Goal: Task Accomplishment & Management: Manage account settings

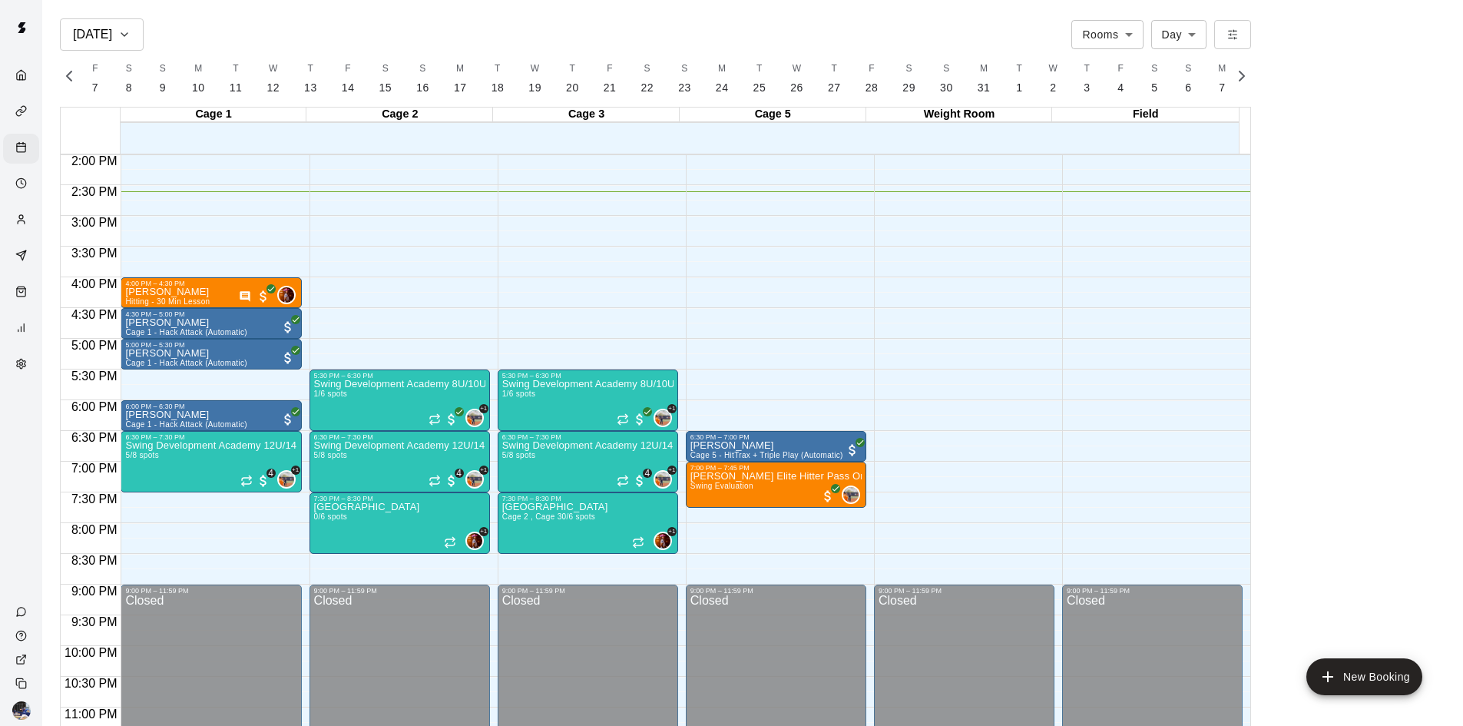
scroll to position [835, 0]
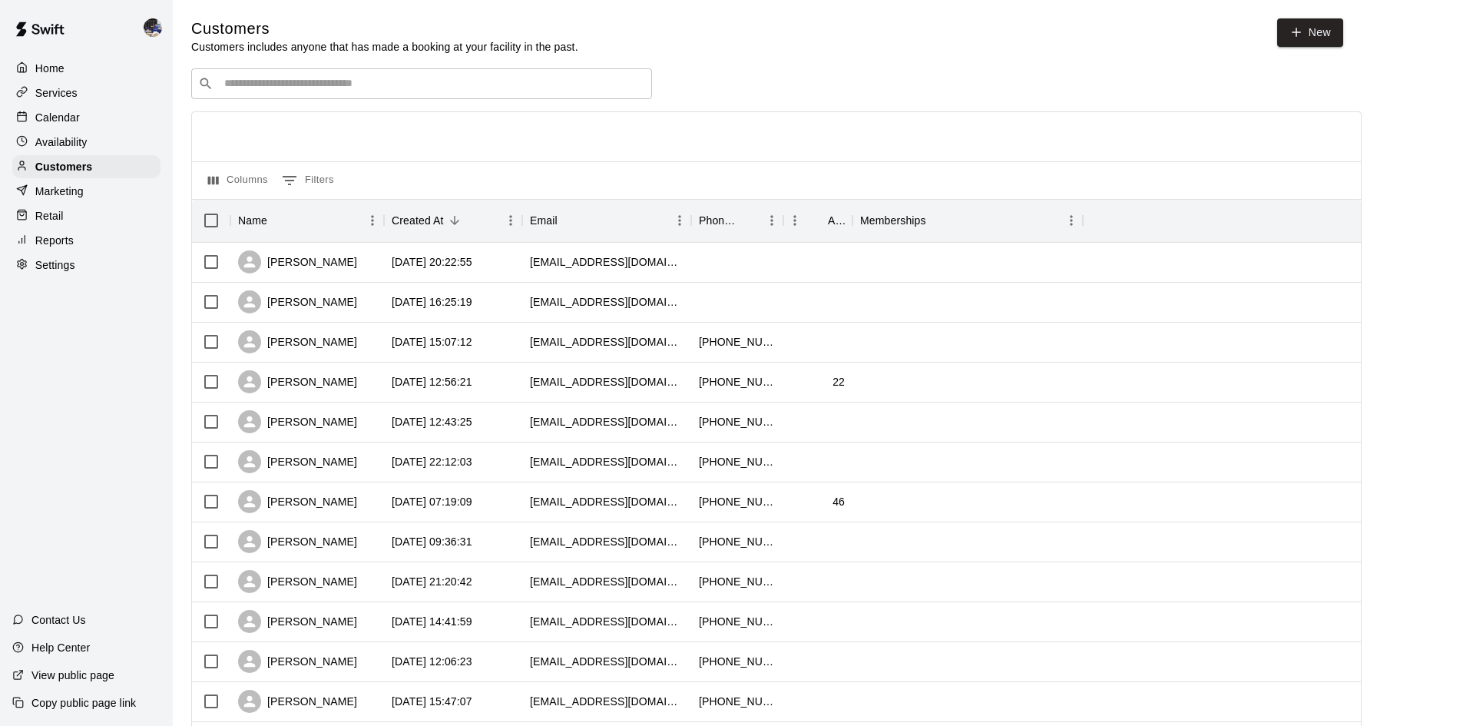
scroll to position [76, 0]
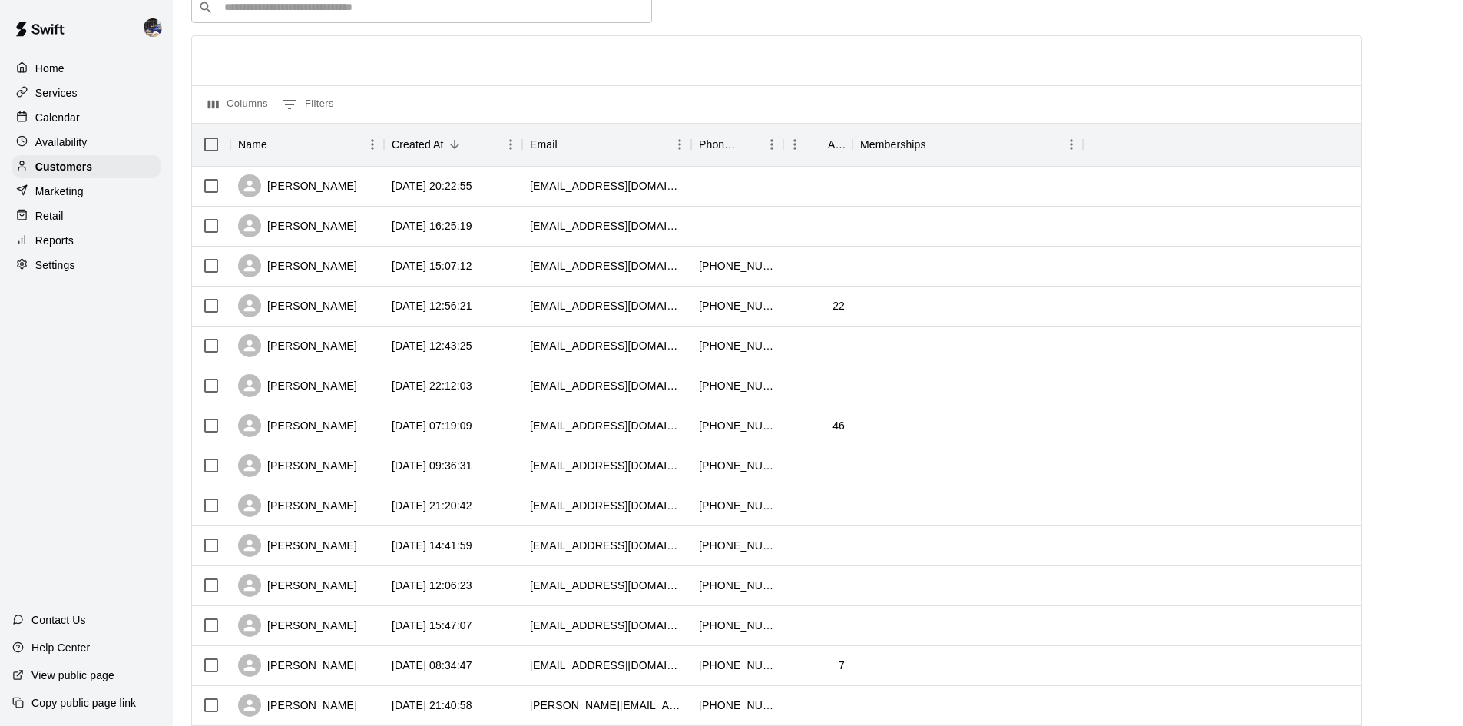
click at [278, 22] on div "​ ​ Columns 0 Filters Name Created At Email Phone Number Age Memberships [PERSO…" at bounding box center [776, 599] width 1171 height 1214
click at [280, 15] on input "Search customers by name or email" at bounding box center [433, 7] width 426 height 15
type input "****"
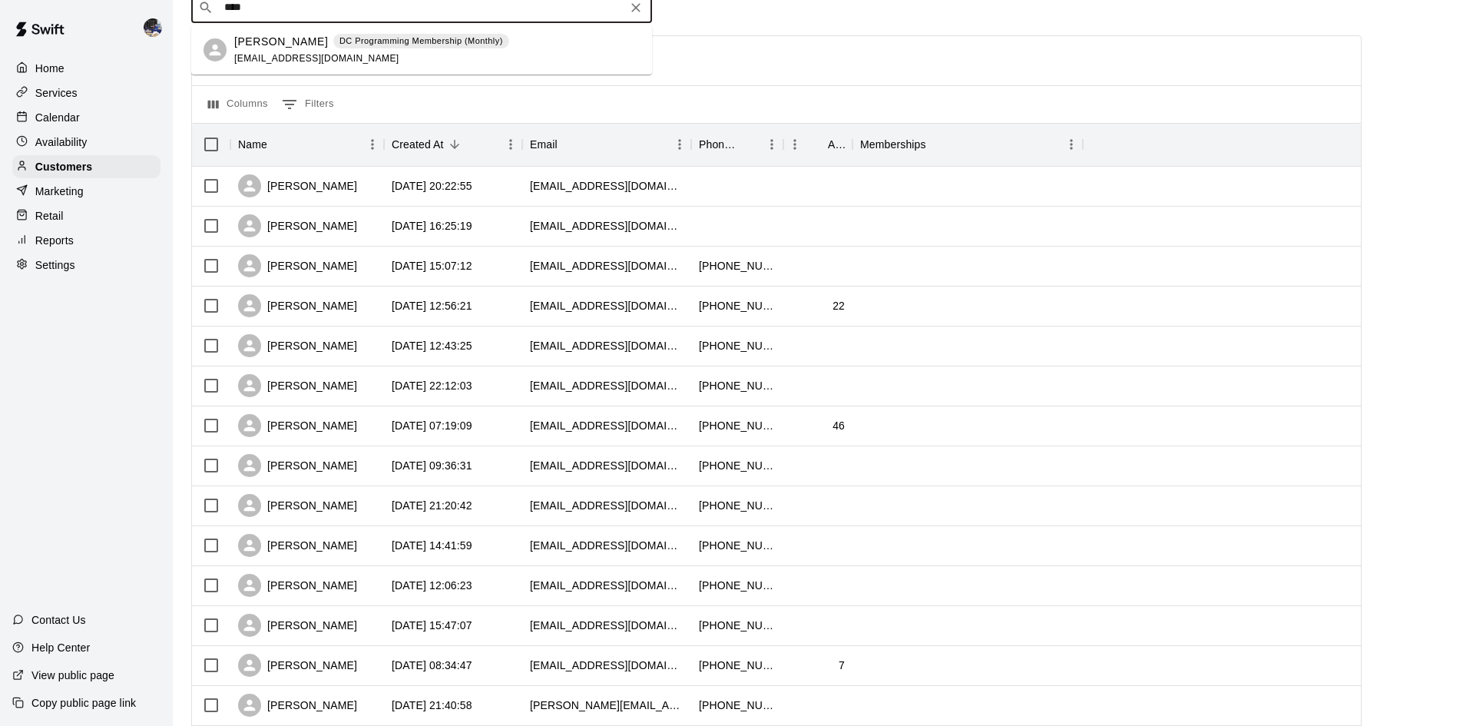
click at [306, 58] on span "[EMAIL_ADDRESS][DOMAIN_NAME]" at bounding box center [316, 58] width 165 height 11
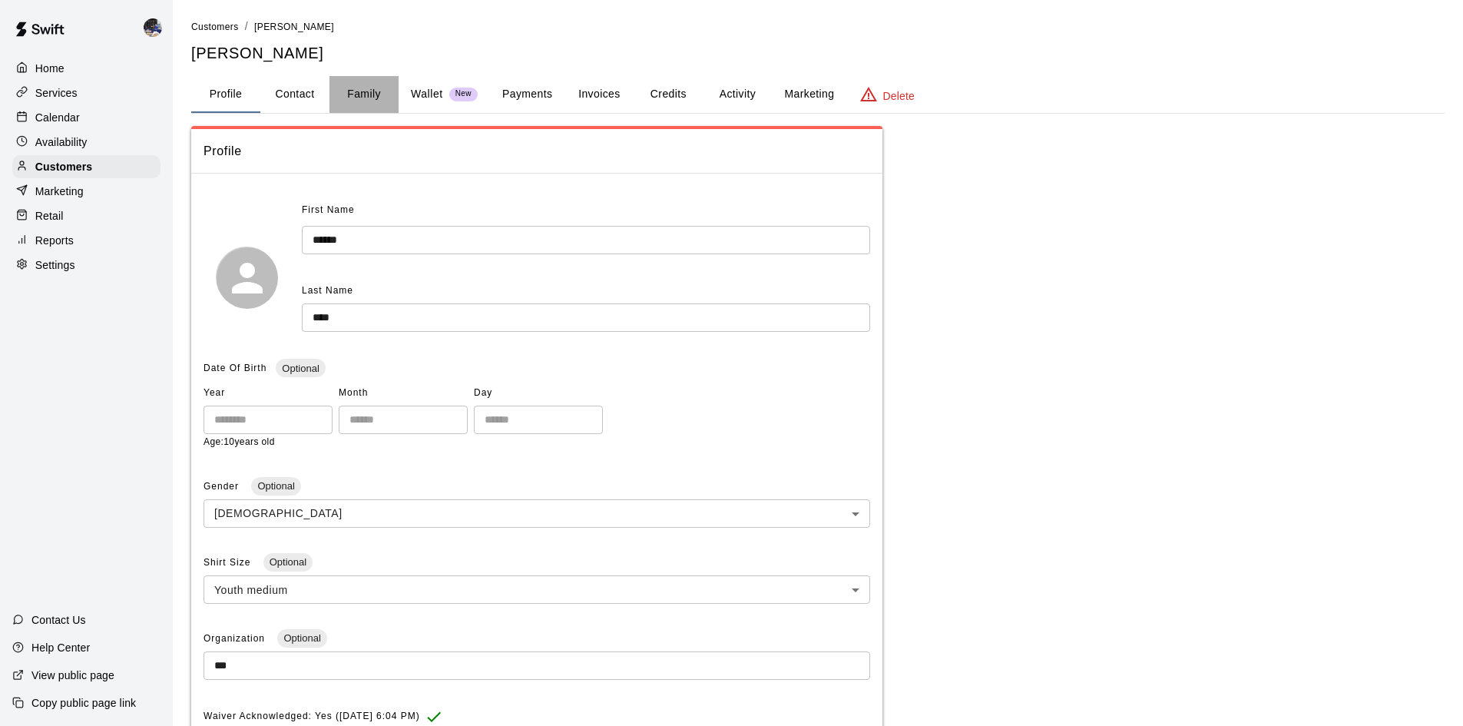
click at [366, 94] on button "Family" at bounding box center [364, 94] width 69 height 37
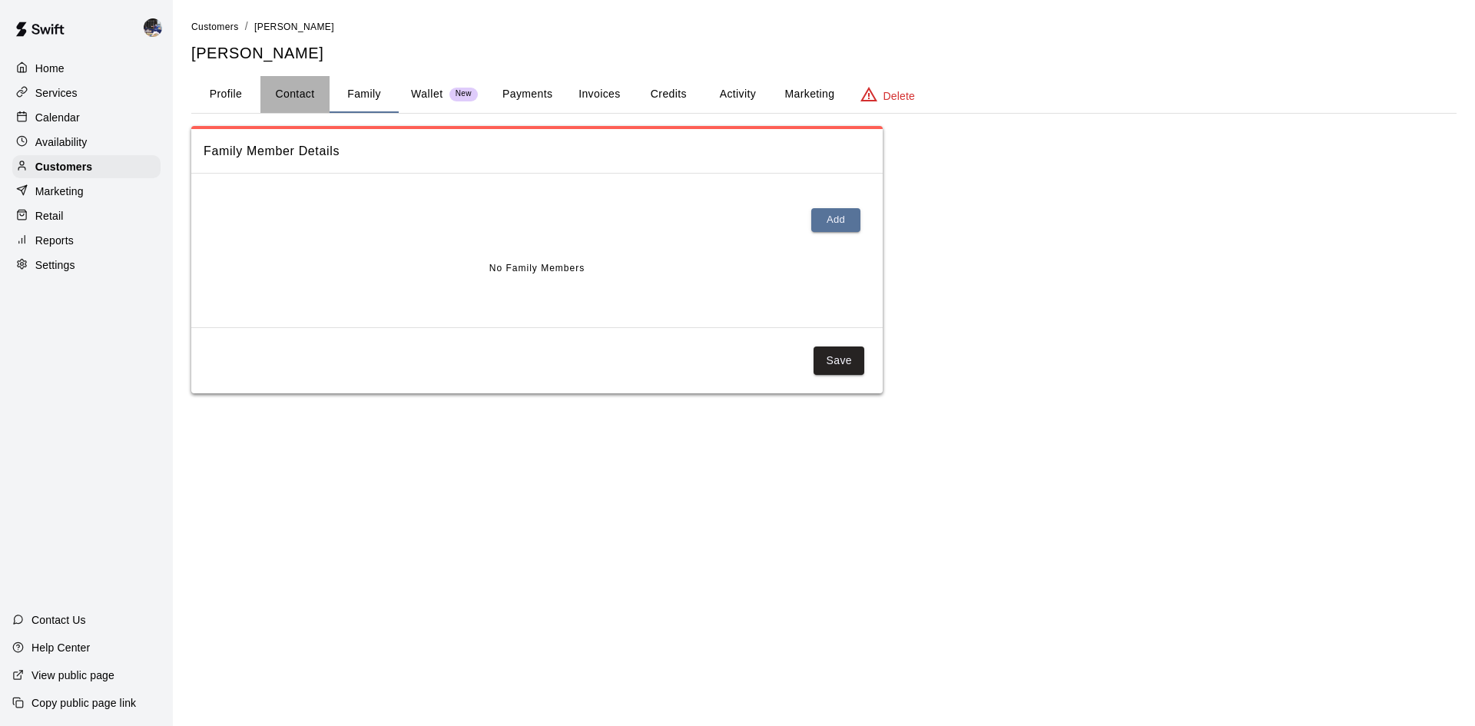
click at [277, 106] on button "Contact" at bounding box center [294, 94] width 69 height 37
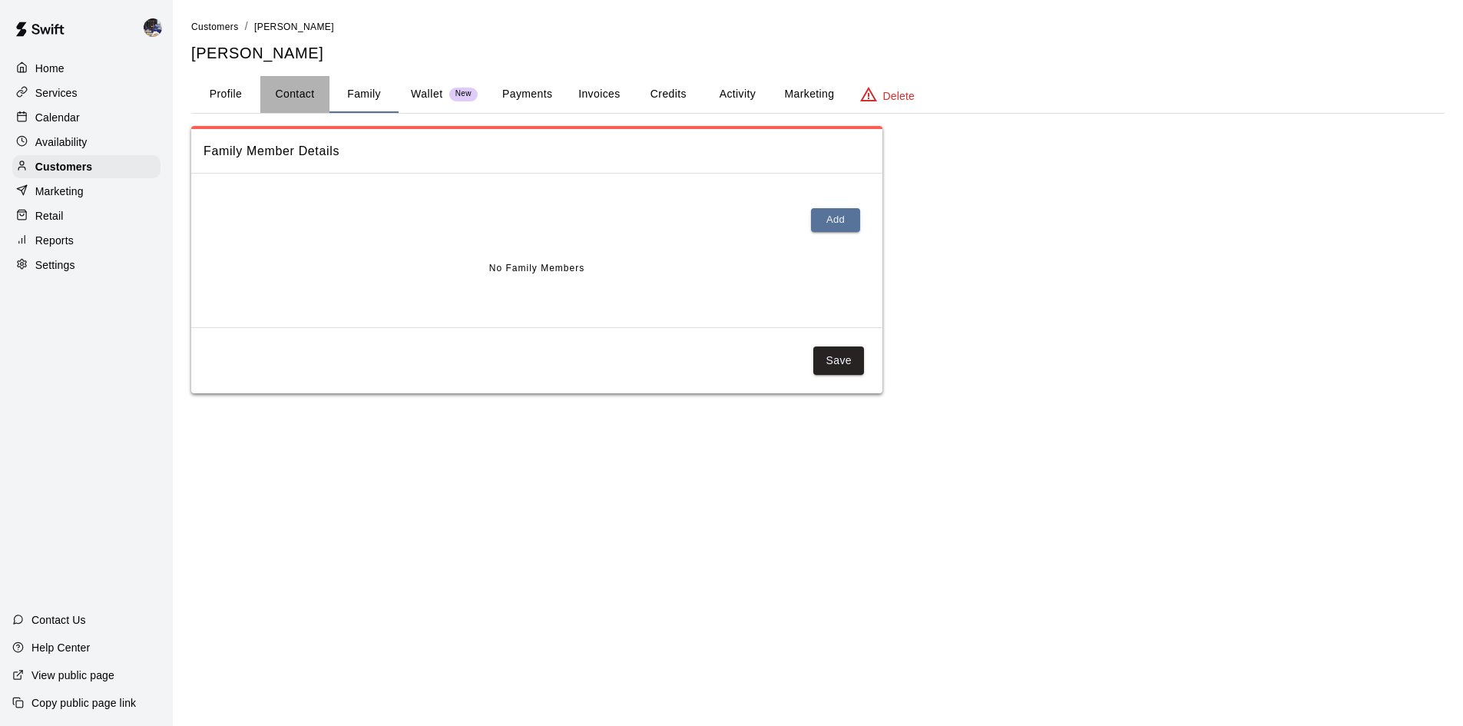
select select "**"
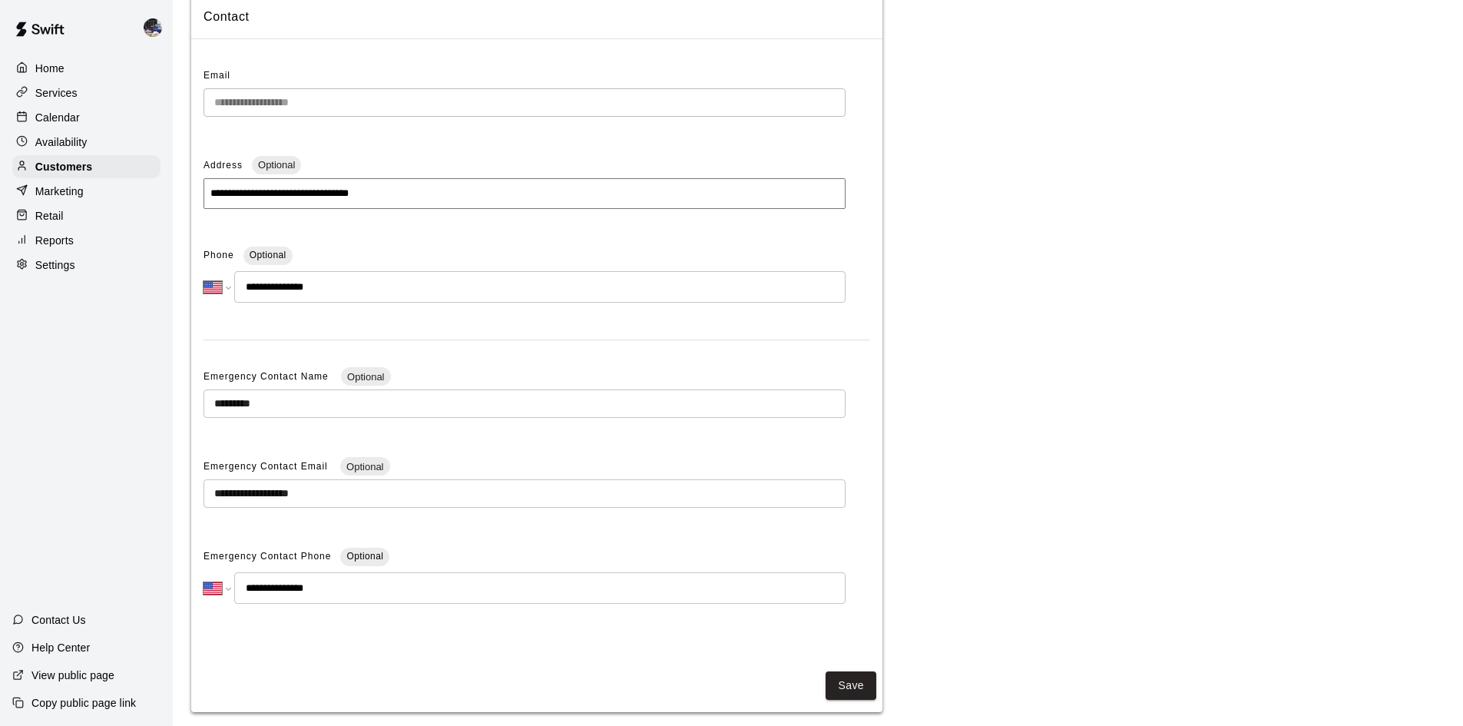
scroll to position [153, 0]
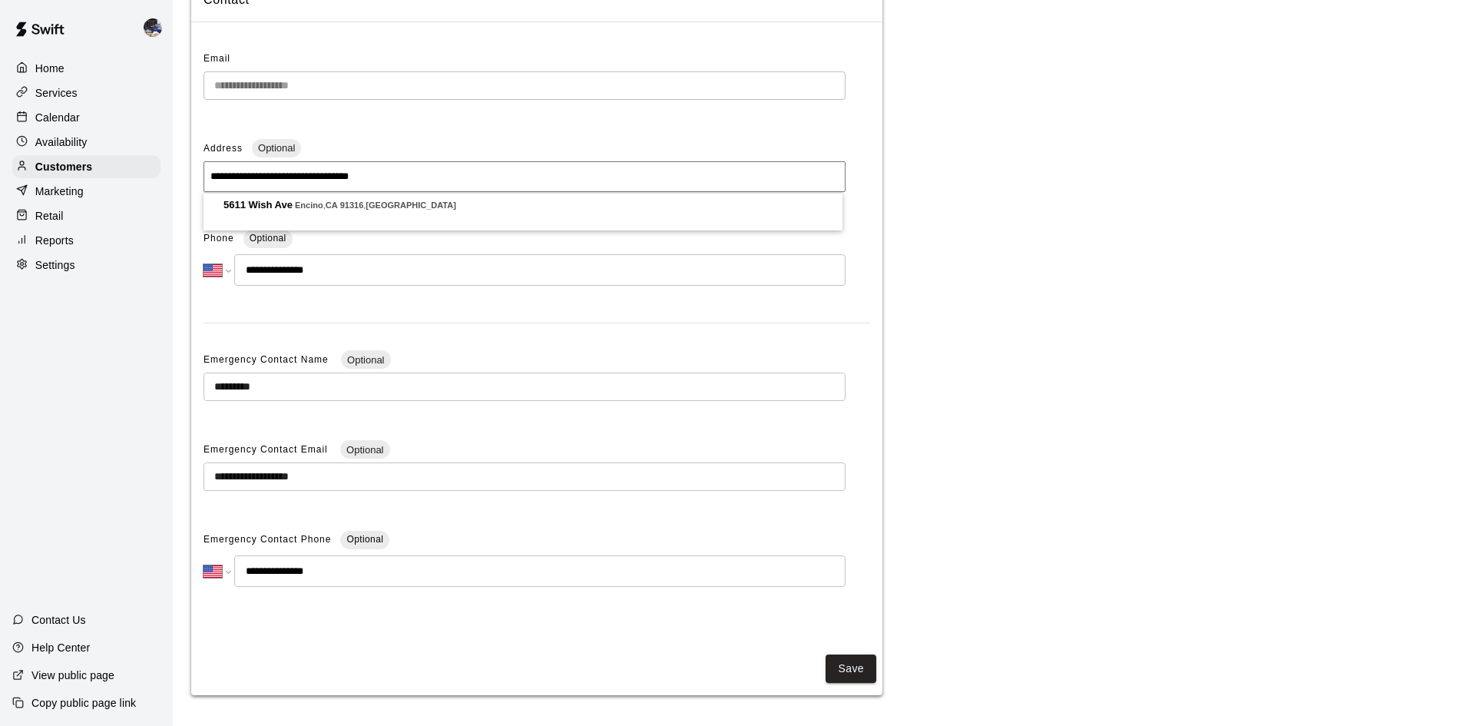
drag, startPoint x: 394, startPoint y: 178, endPoint x: 200, endPoint y: 190, distance: 193.9
click at [200, 190] on div "**********" at bounding box center [536, 335] width 691 height 601
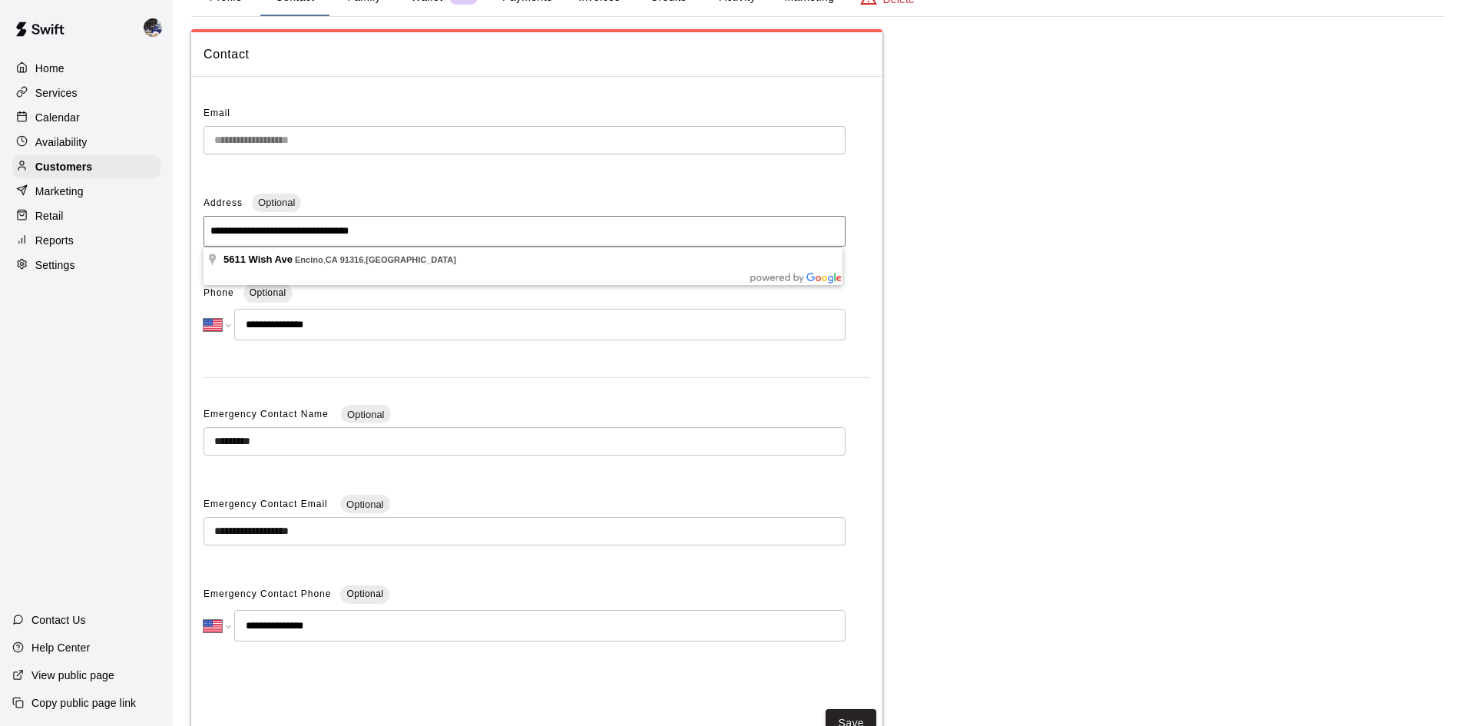
scroll to position [0, 0]
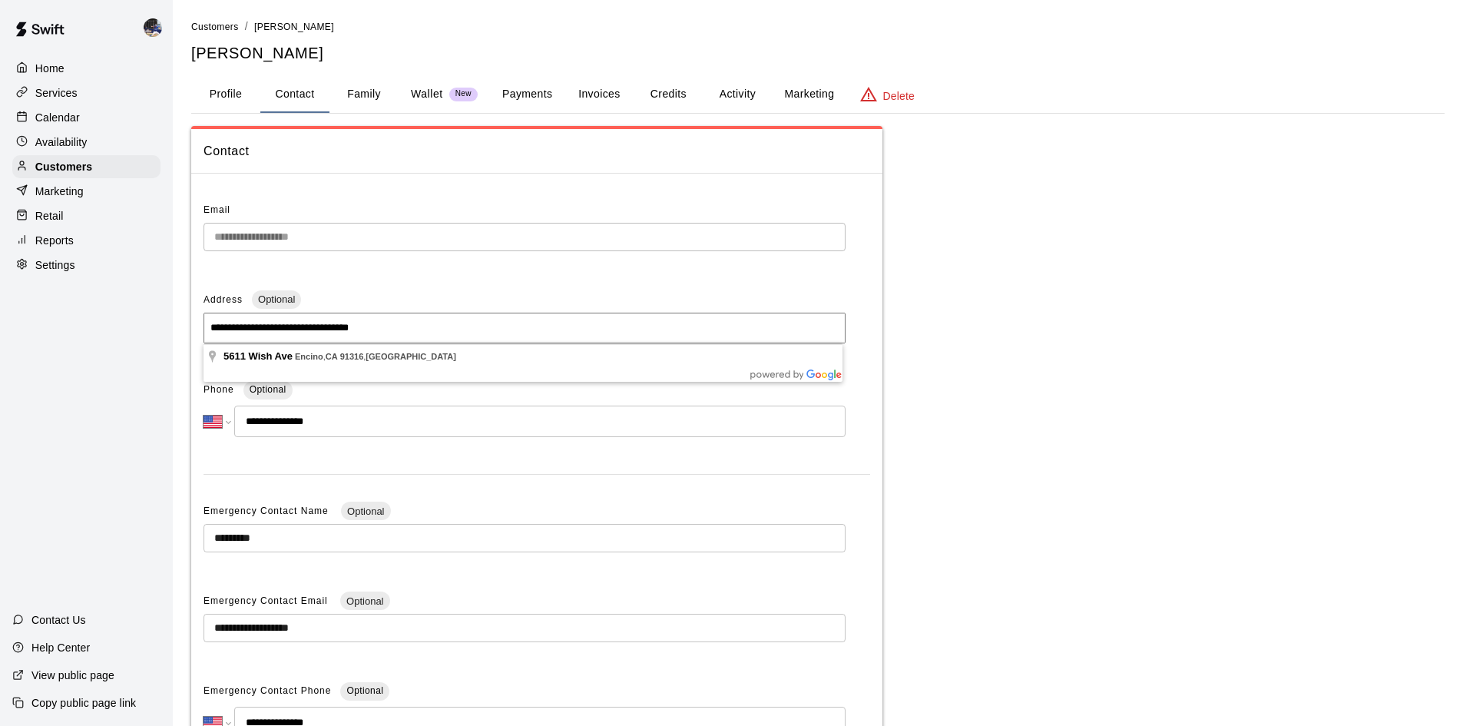
click at [541, 93] on button "Payments" at bounding box center [527, 94] width 75 height 37
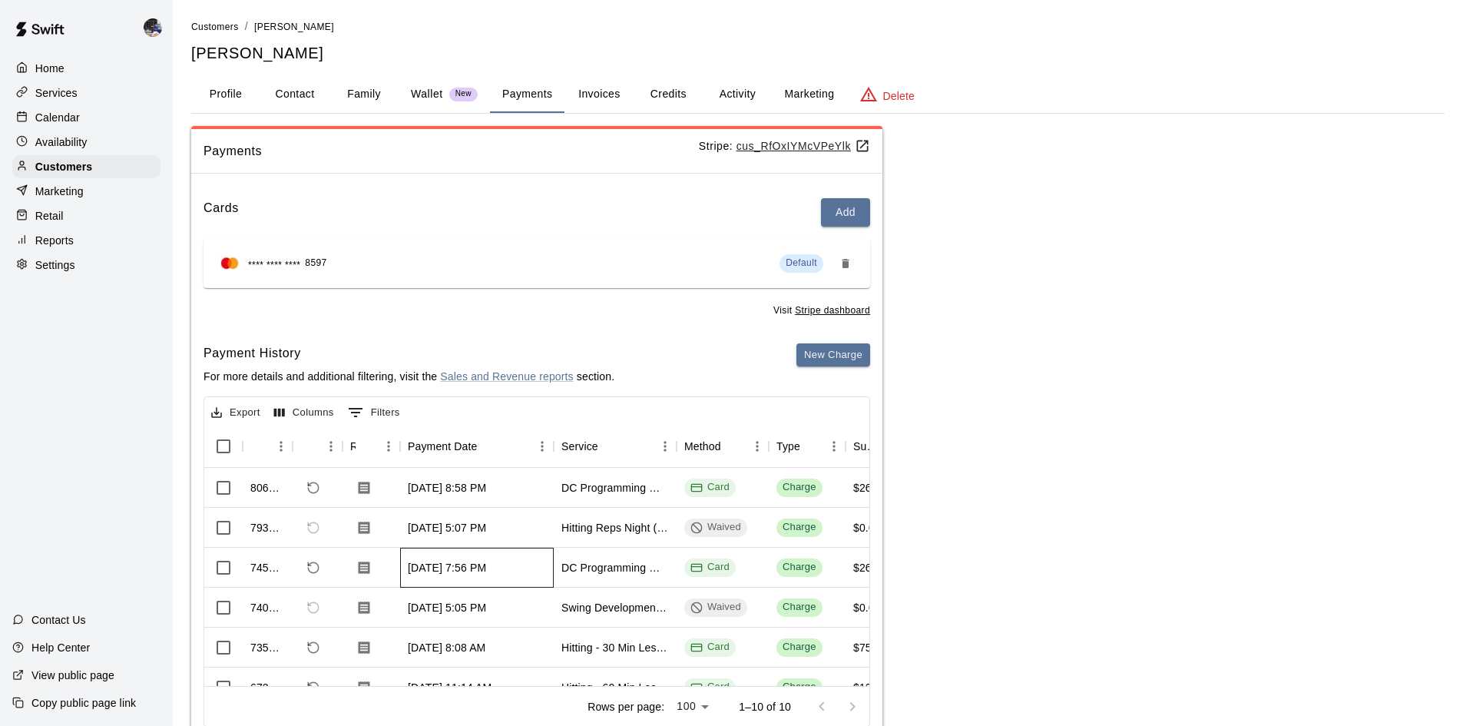
drag, startPoint x: 513, startPoint y: 568, endPoint x: 410, endPoint y: 495, distance: 126.2
click at [410, 495] on div "806046 [DATE] 8:58 PM DC Programming Membership (Monthly) Card Charge $260.00 $…" at bounding box center [640, 628] width 872 height 320
click at [412, 489] on div "[DATE] 8:58 PM" at bounding box center [447, 487] width 78 height 15
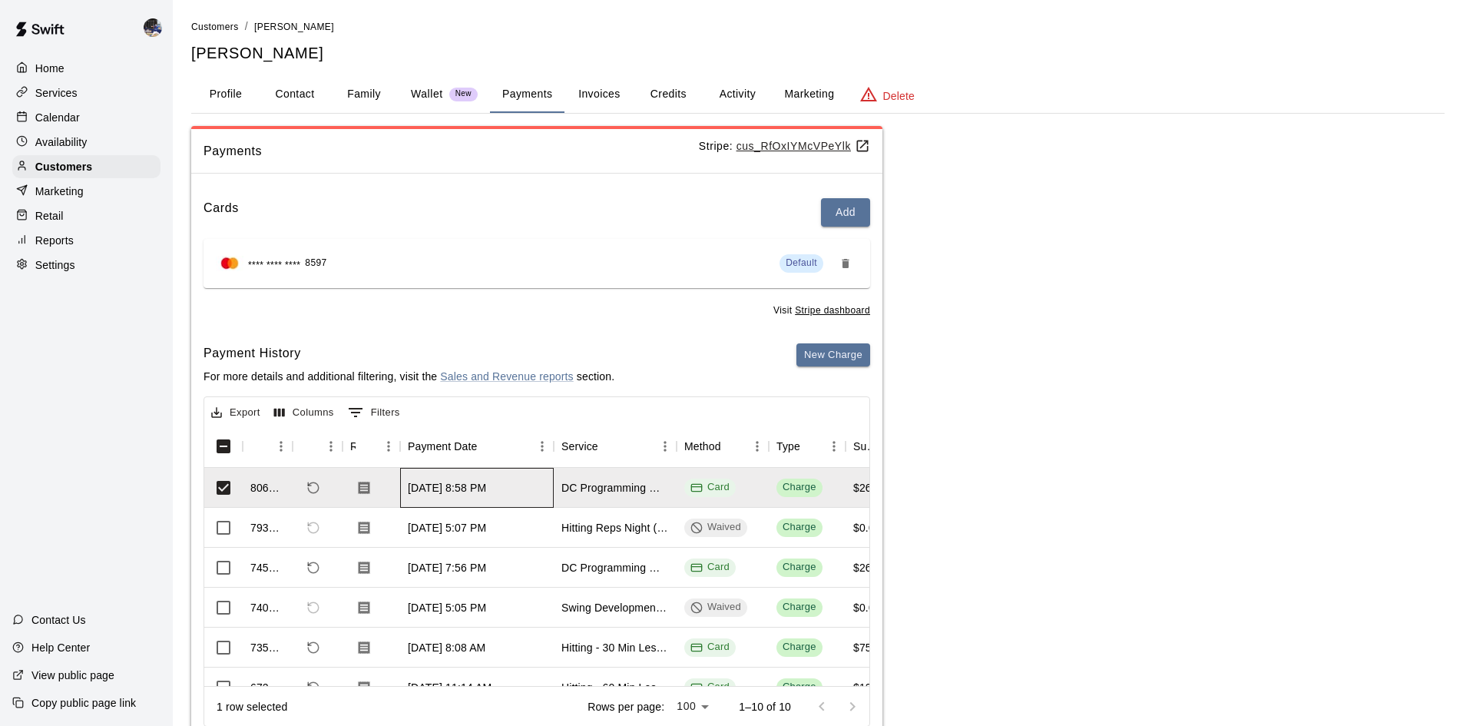
click at [408, 488] on div "[DATE] 8:58 PM" at bounding box center [447, 487] width 78 height 15
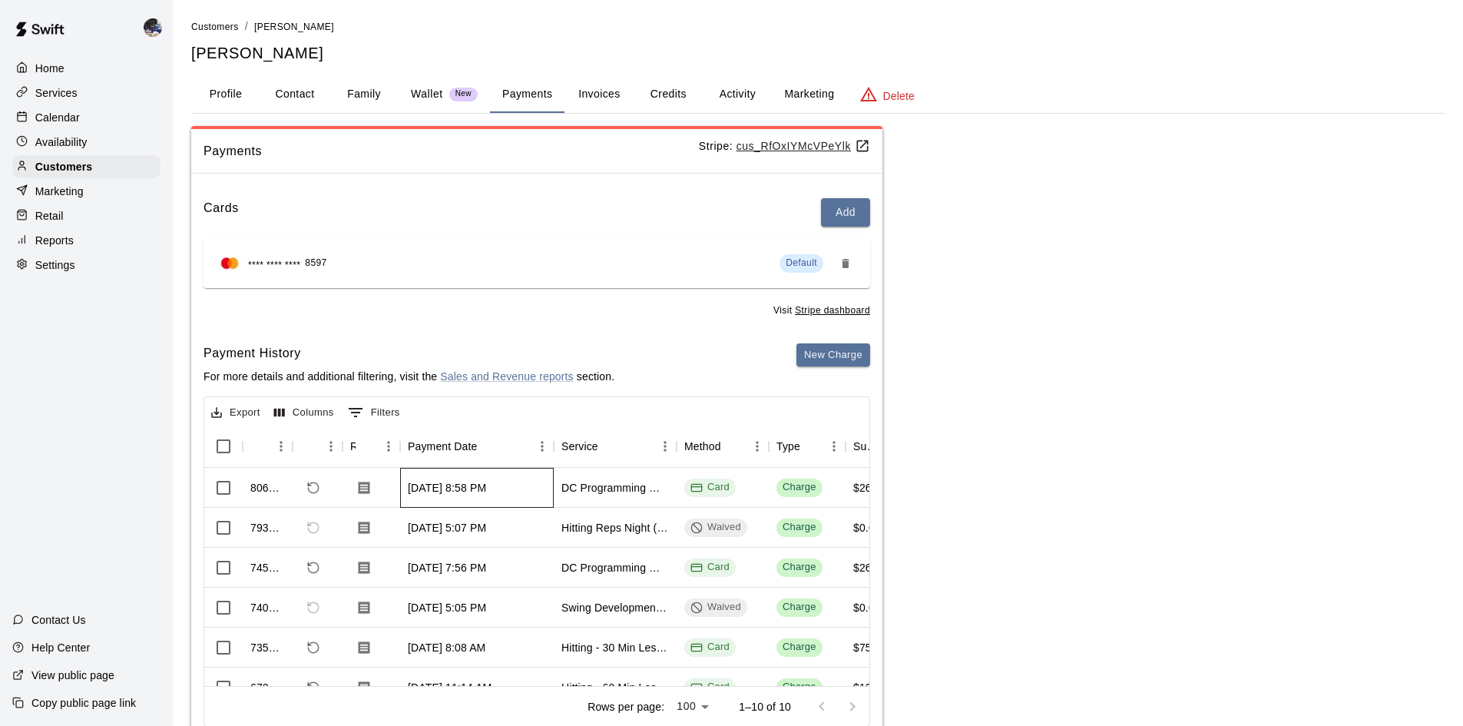
drag, startPoint x: 406, startPoint y: 489, endPoint x: 518, endPoint y: 489, distance: 111.4
click at [518, 489] on div "[DATE] 8:58 PM" at bounding box center [477, 488] width 154 height 40
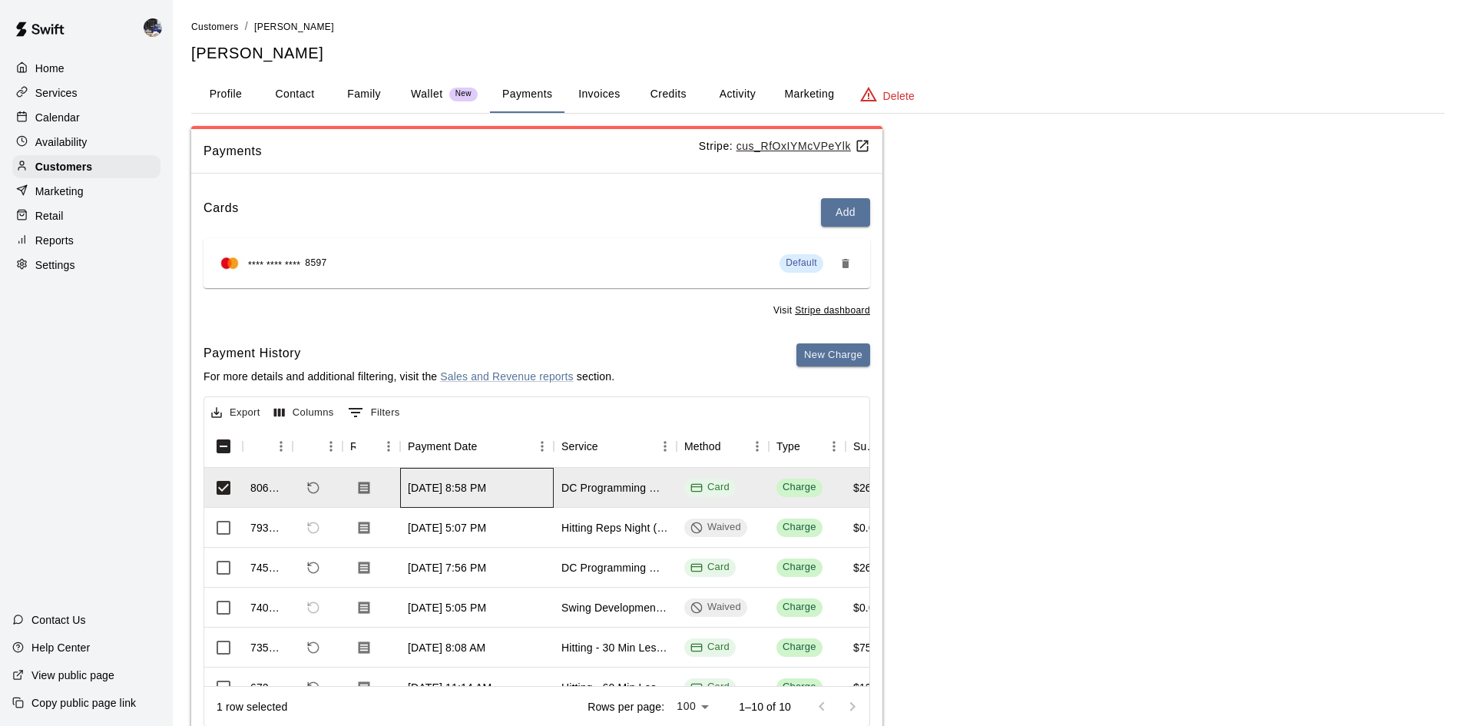
click at [518, 489] on div "[DATE] 8:58 PM" at bounding box center [477, 488] width 154 height 40
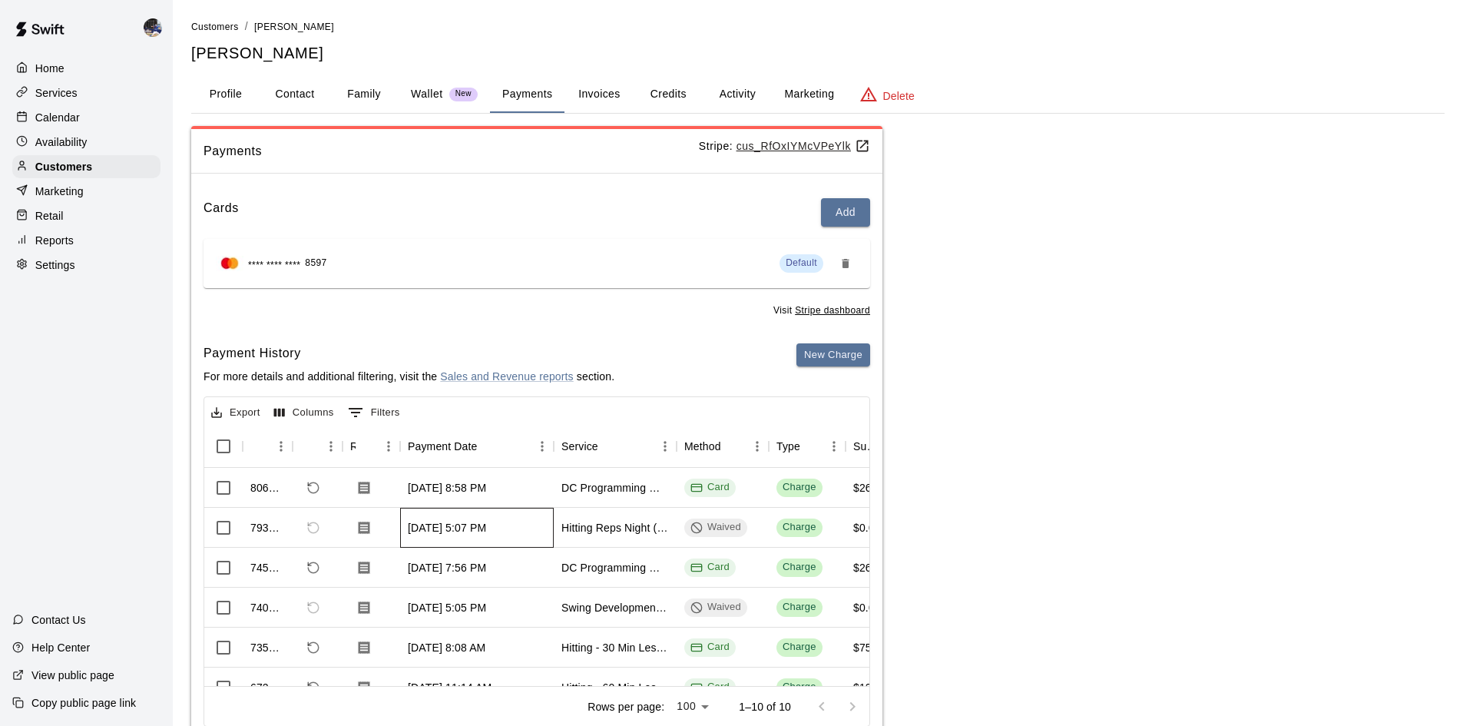
drag, startPoint x: 515, startPoint y: 524, endPoint x: 389, endPoint y: 528, distance: 126.8
click at [389, 528] on div "793804 [DATE] 5:07 PM Hitting Reps Night (Wednesdays 6-7pm) Waived Charge $0.00…" at bounding box center [640, 528] width 872 height 40
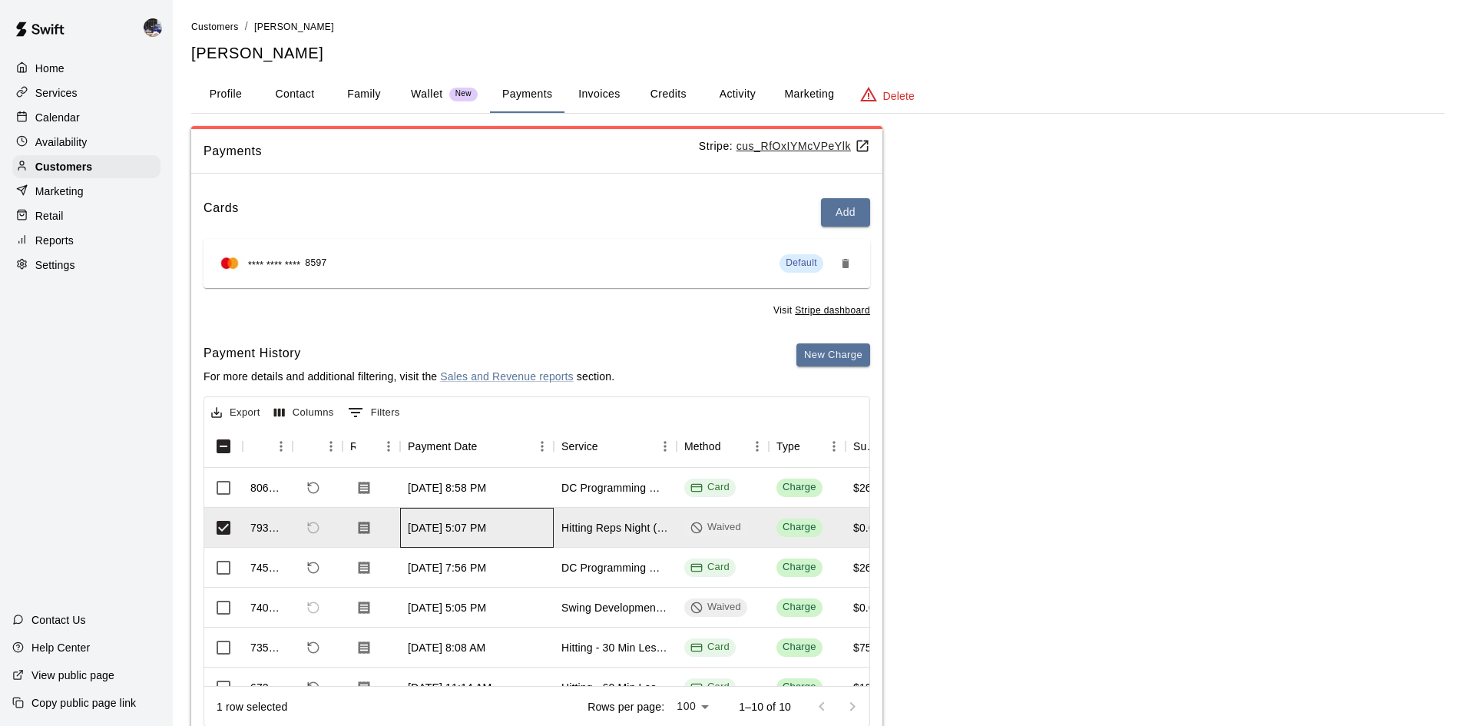
click at [432, 522] on div "[DATE] 5:07 PM" at bounding box center [447, 527] width 78 height 15
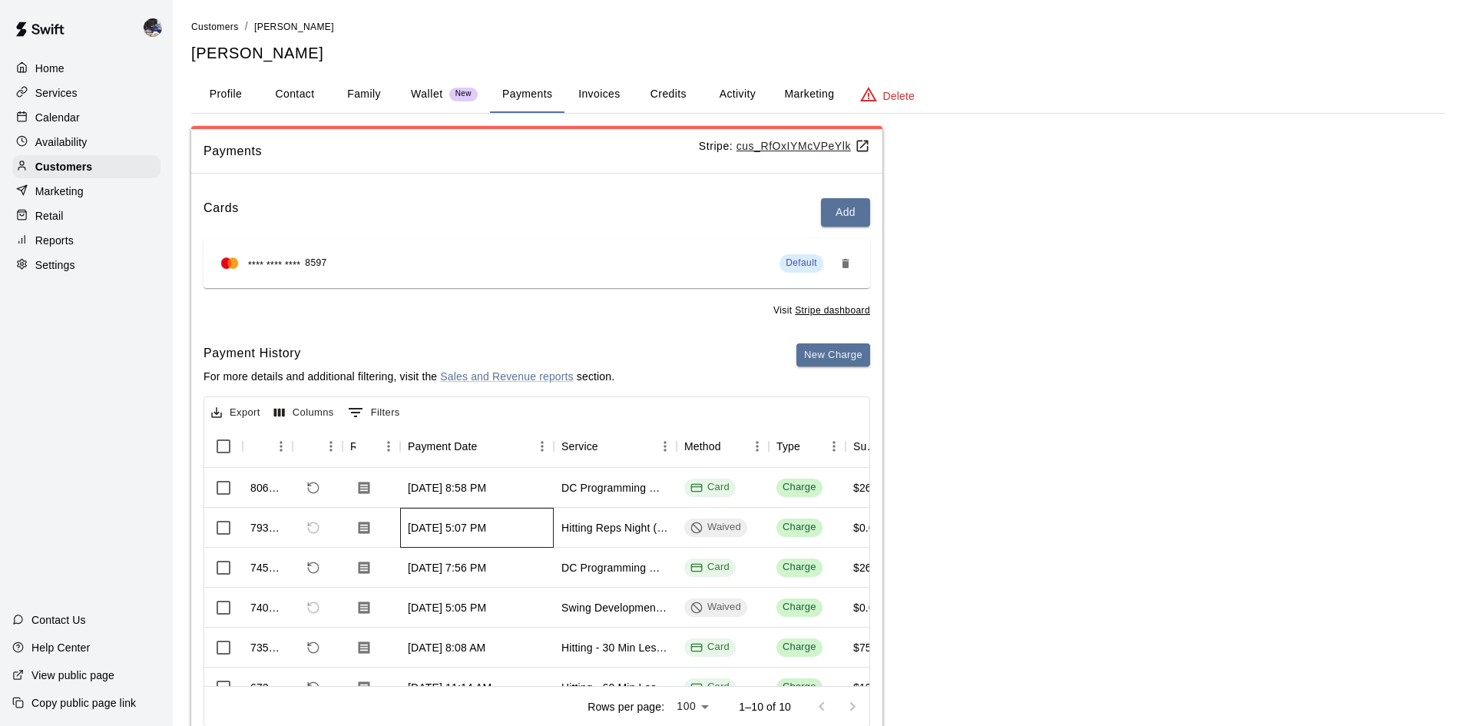
drag, startPoint x: 409, startPoint y: 529, endPoint x: 515, endPoint y: 527, distance: 106.0
click at [515, 527] on div "[DATE] 5:07 PM" at bounding box center [477, 528] width 154 height 40
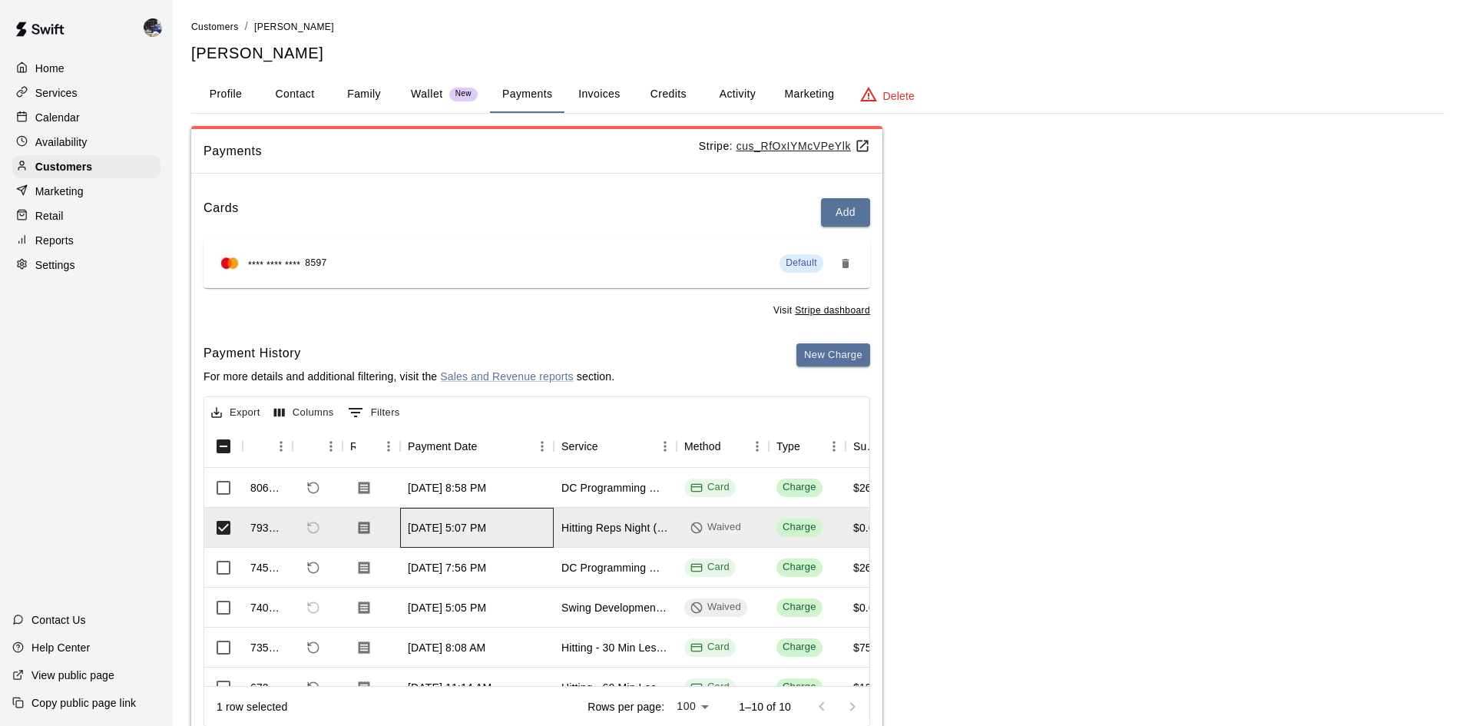
click at [515, 527] on div "[DATE] 5:07 PM" at bounding box center [477, 528] width 154 height 40
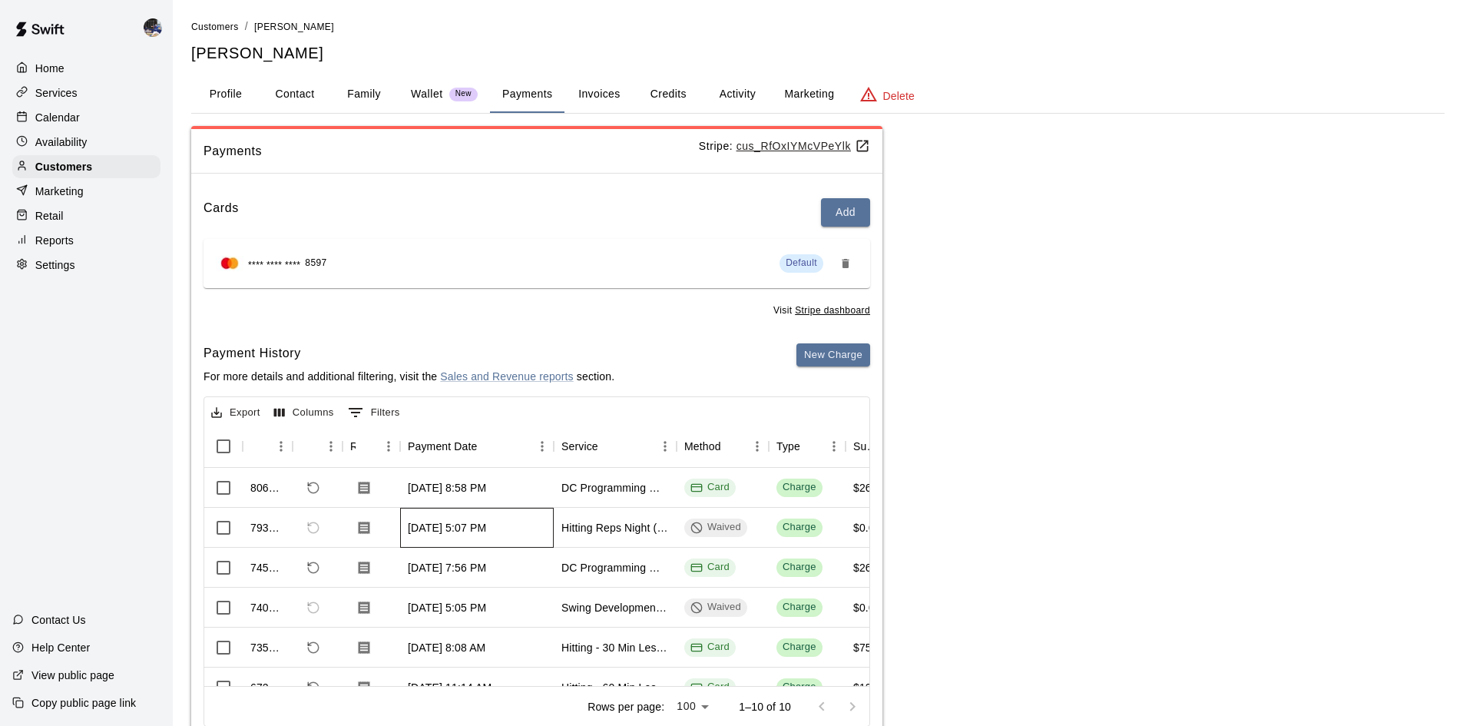
drag, startPoint x: 512, startPoint y: 527, endPoint x: 406, endPoint y: 523, distance: 106.1
click at [406, 523] on div "[DATE] 5:07 PM" at bounding box center [477, 528] width 154 height 40
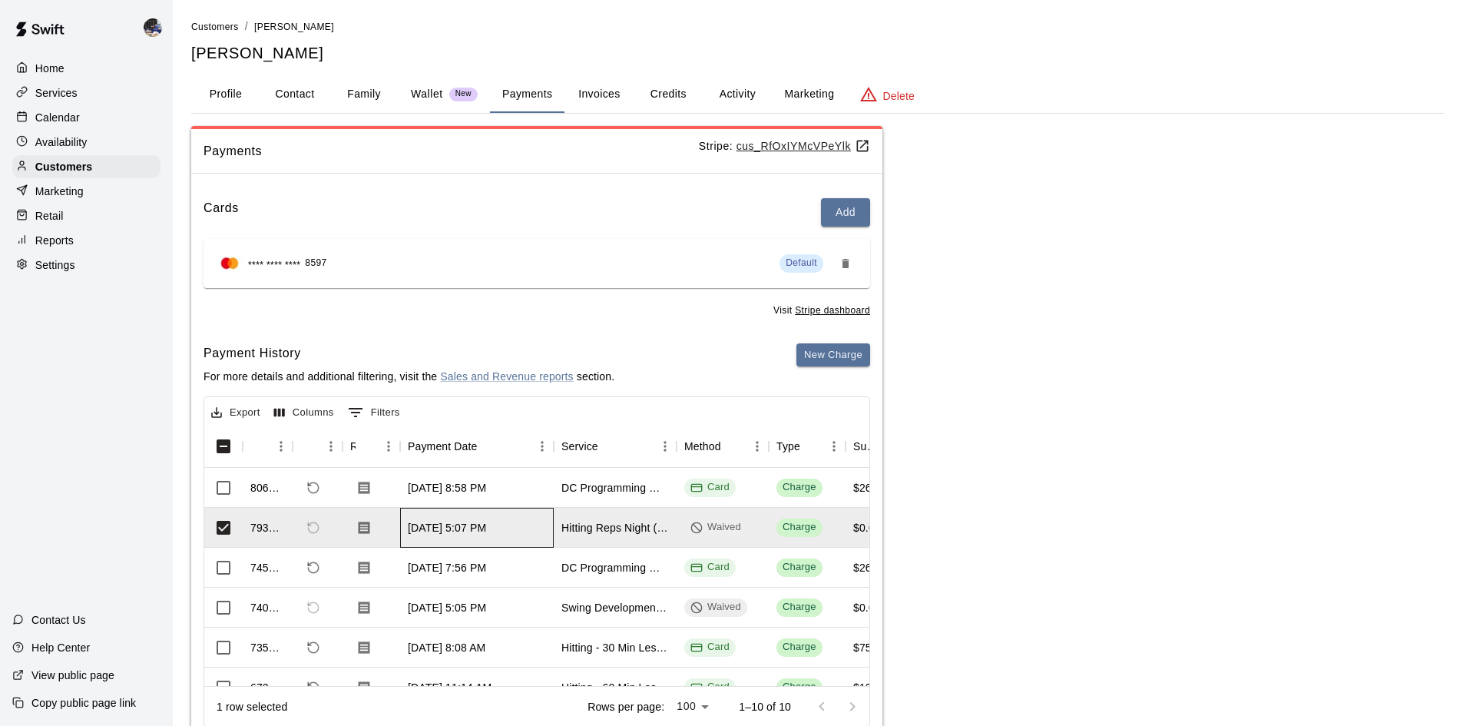
click at [409, 528] on div "[DATE] 5:07 PM" at bounding box center [447, 527] width 78 height 15
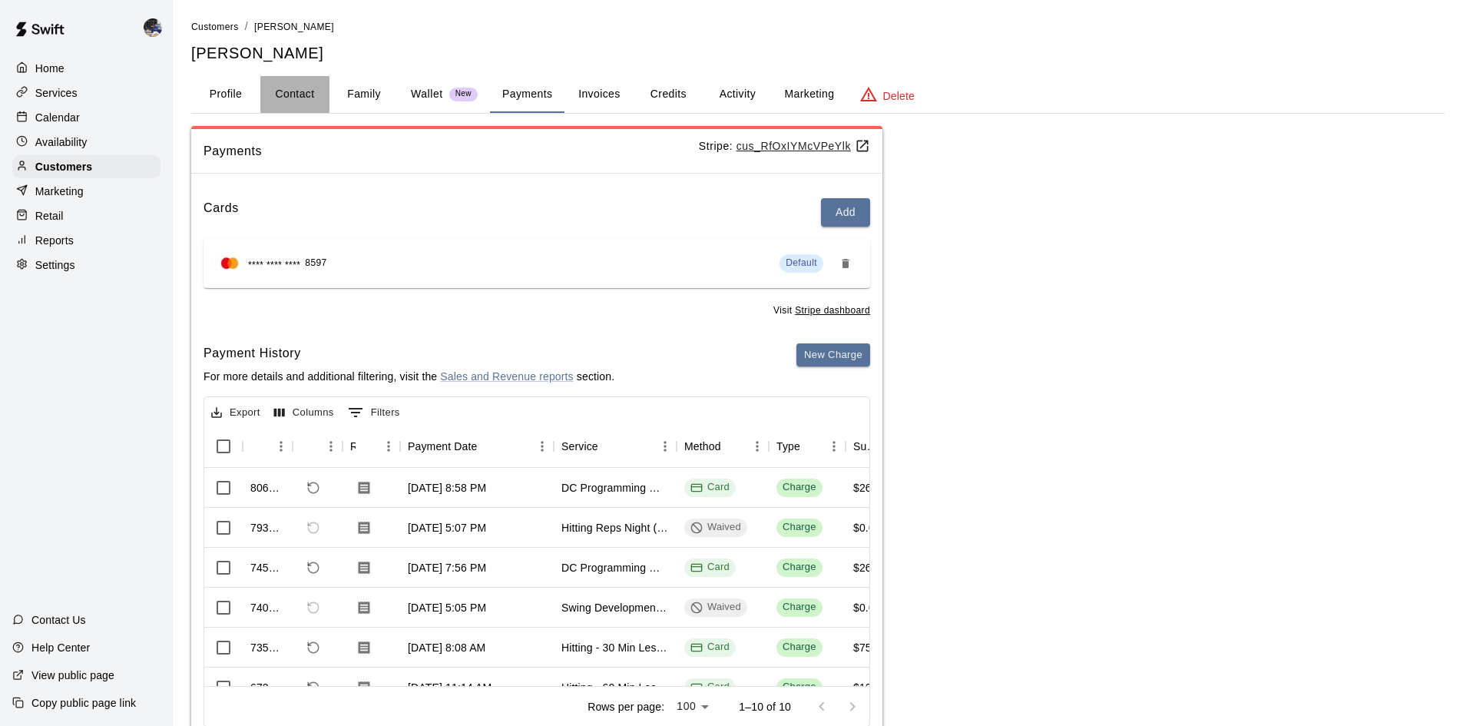
click at [289, 95] on button "Contact" at bounding box center [294, 94] width 69 height 37
select select "**"
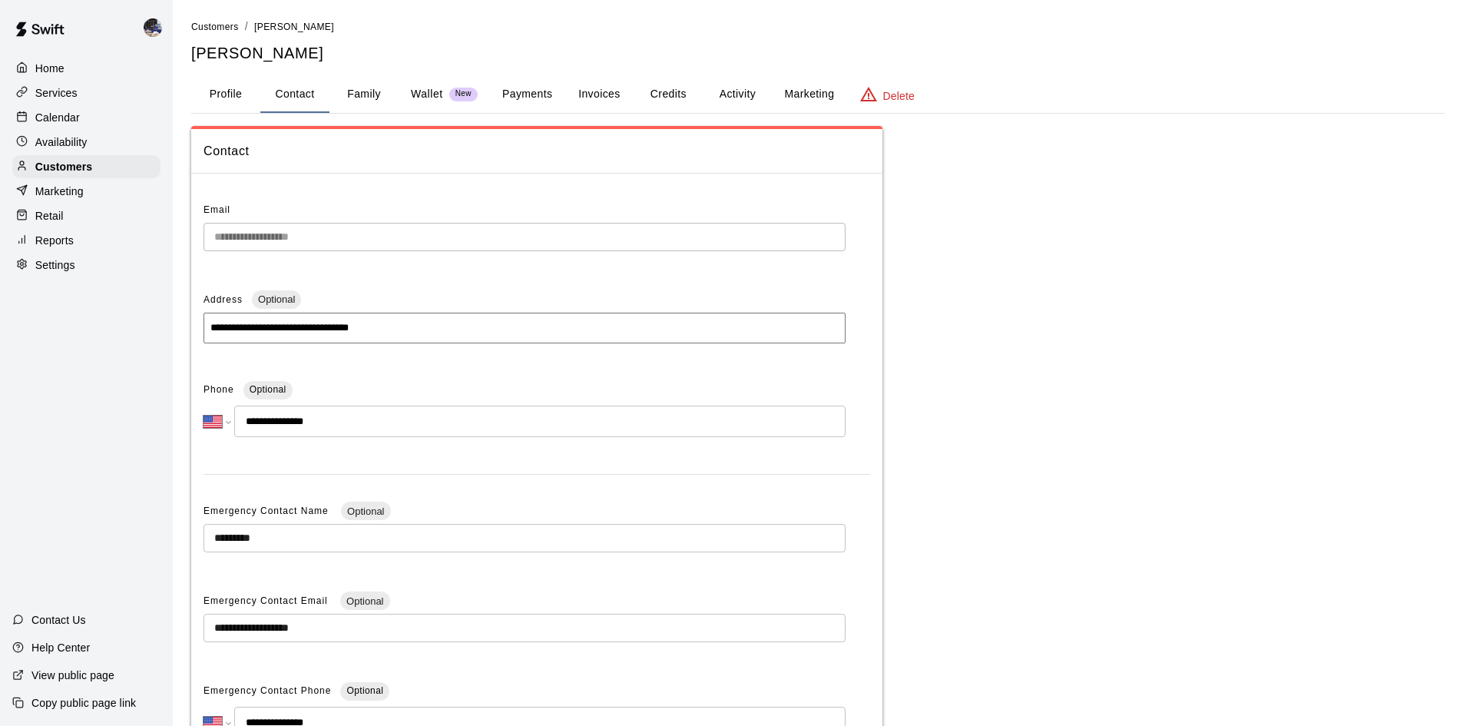
click at [726, 100] on button "Activity" at bounding box center [737, 94] width 69 height 37
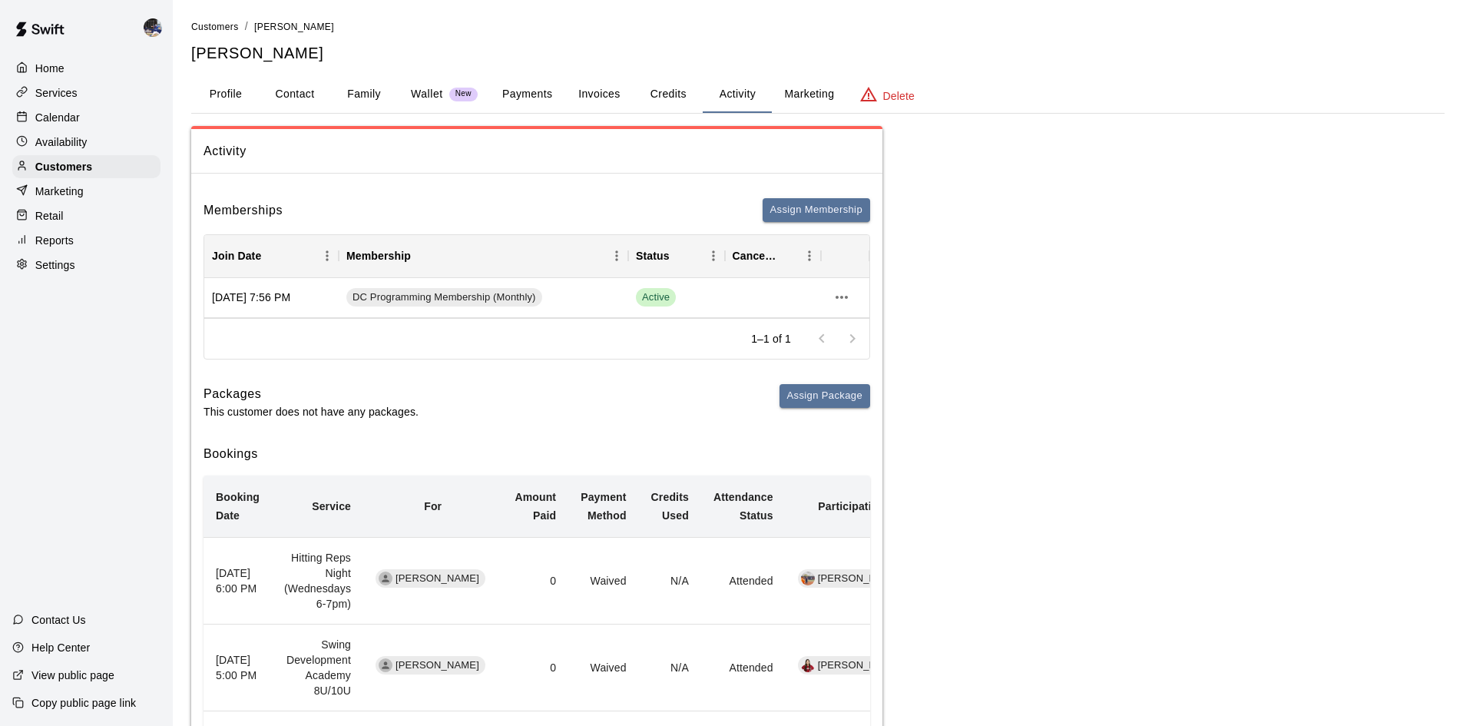
click at [366, 92] on button "Family" at bounding box center [364, 94] width 69 height 37
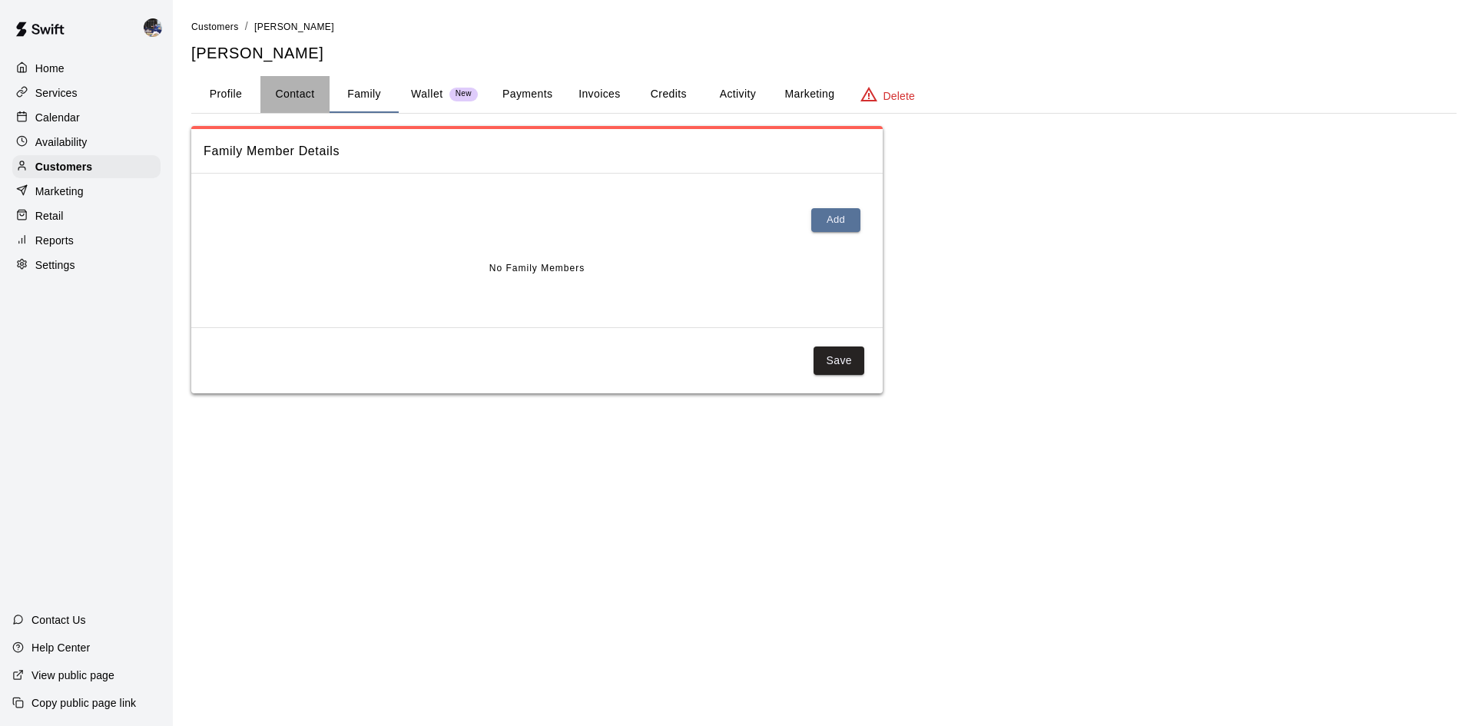
click at [296, 93] on button "Contact" at bounding box center [294, 94] width 69 height 37
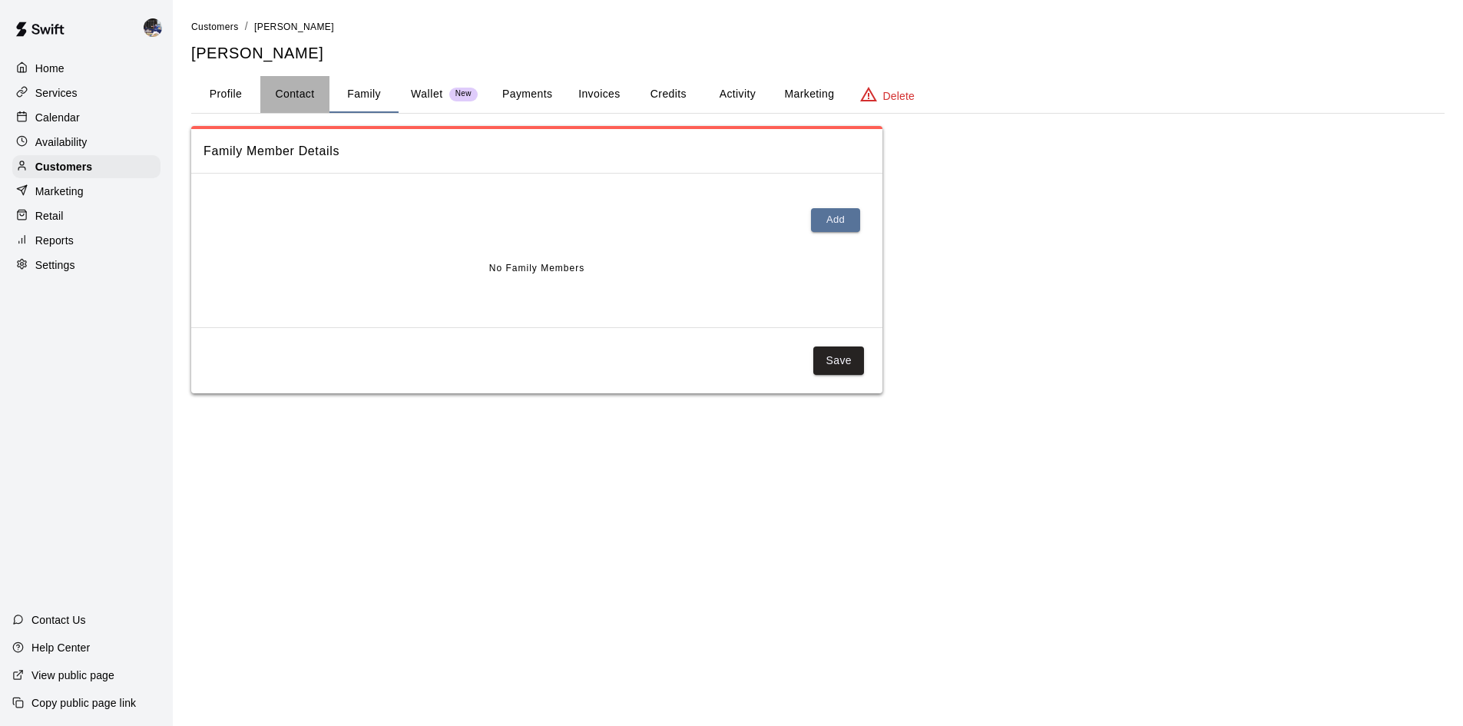
select select "**"
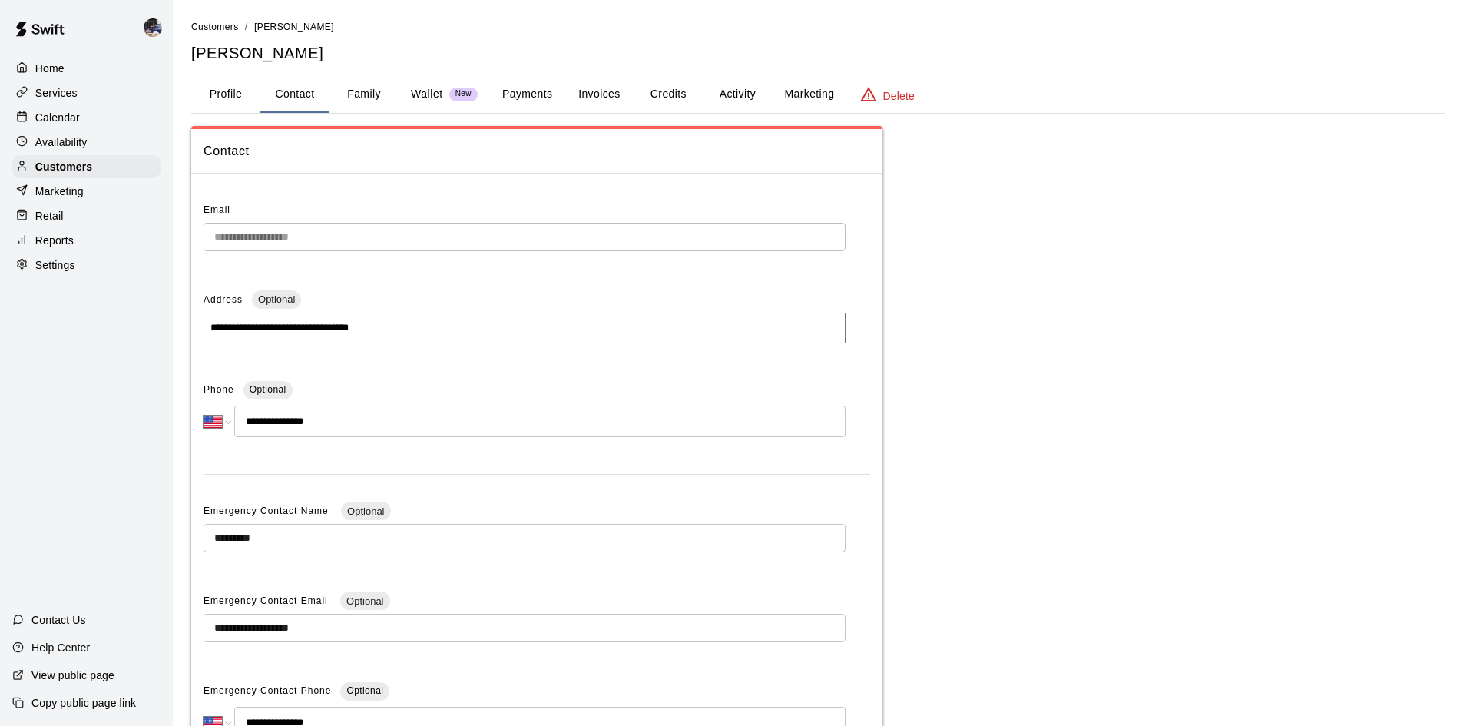
click at [230, 97] on button "Profile" at bounding box center [225, 94] width 69 height 37
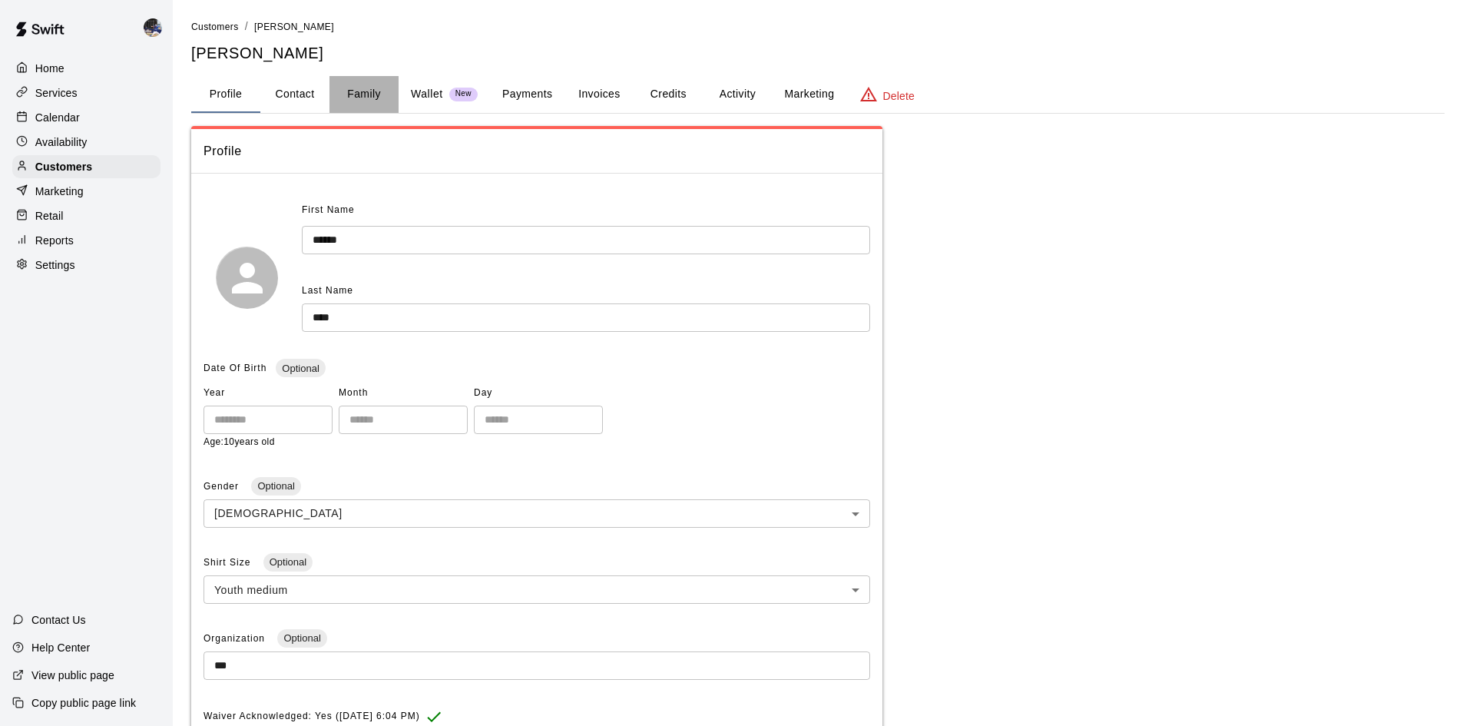
click at [388, 85] on button "Family" at bounding box center [364, 94] width 69 height 37
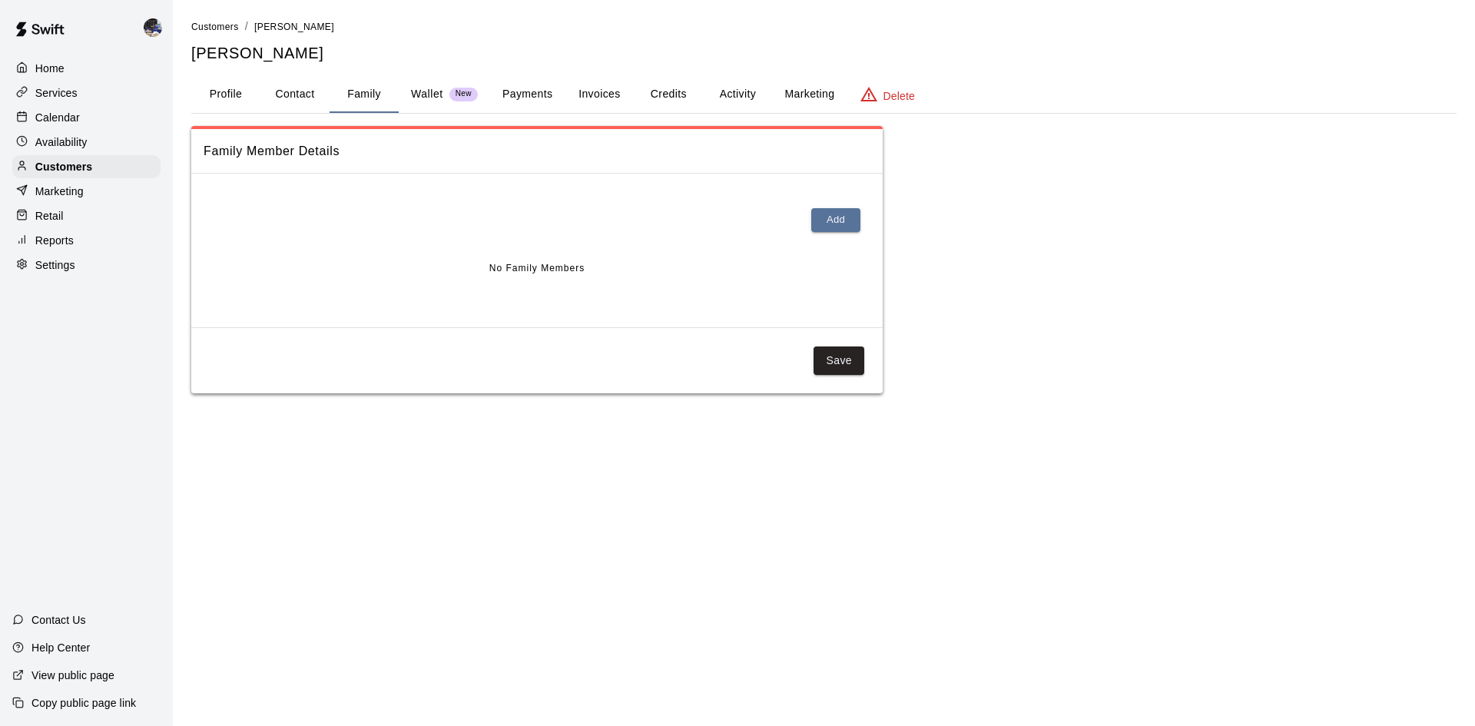
click at [417, 92] on p "Wallet" at bounding box center [427, 94] width 32 height 16
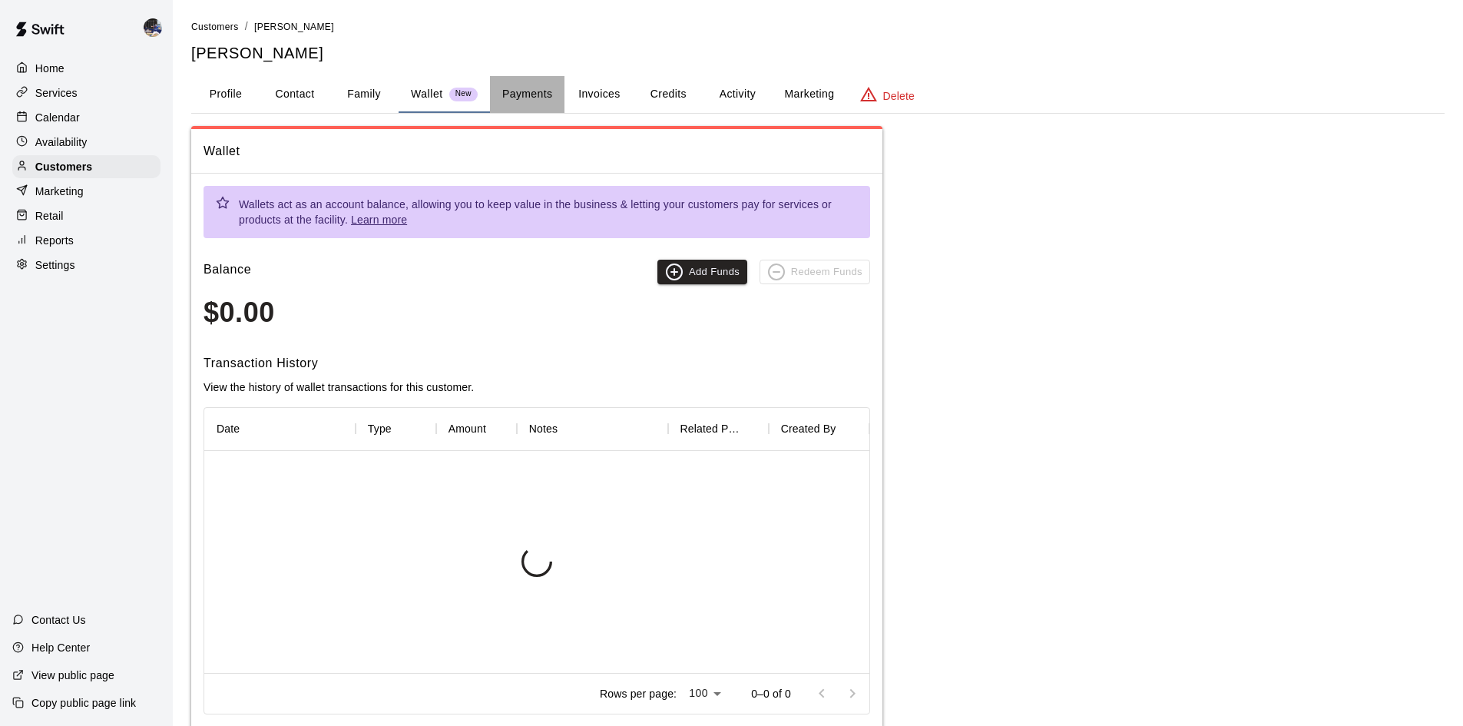
click at [548, 96] on button "Payments" at bounding box center [527, 94] width 75 height 37
